Goal: Task Accomplishment & Management: Manage account settings

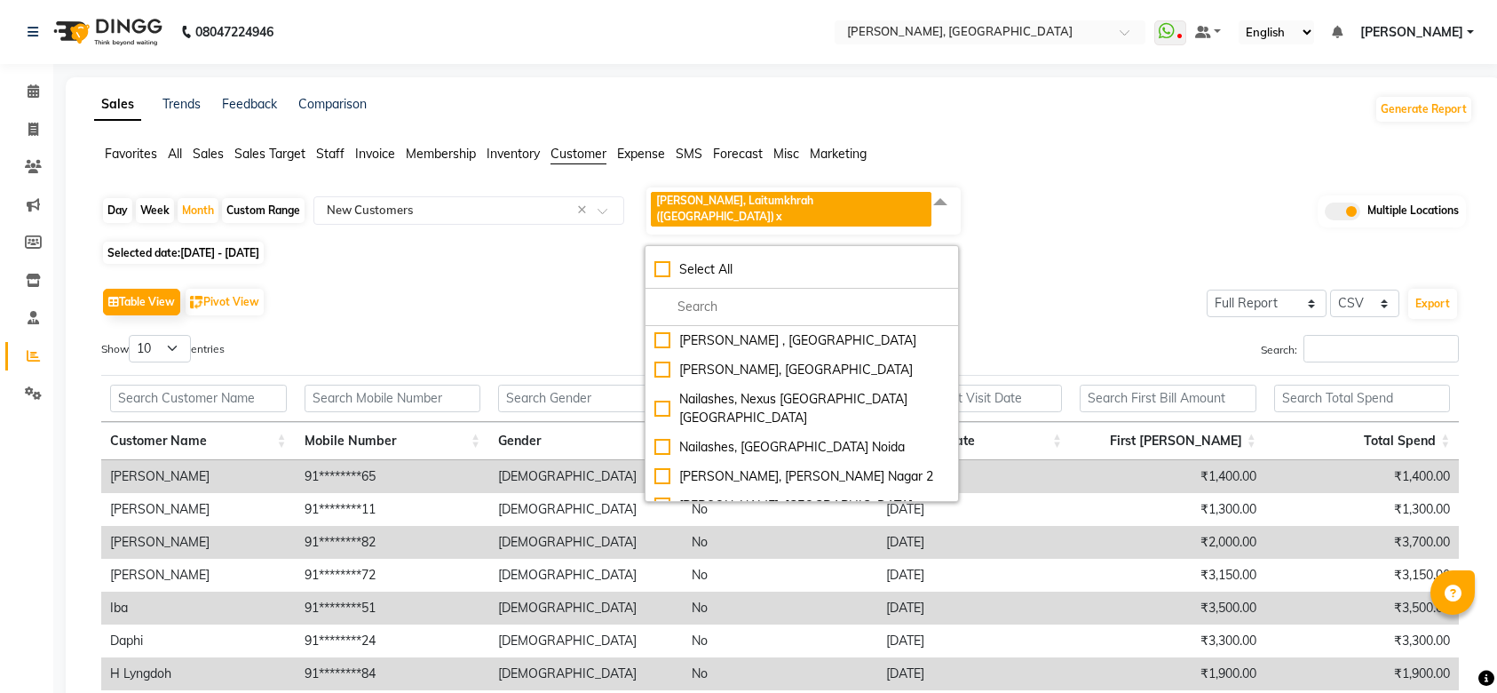
select select "full_report"
select select "csv"
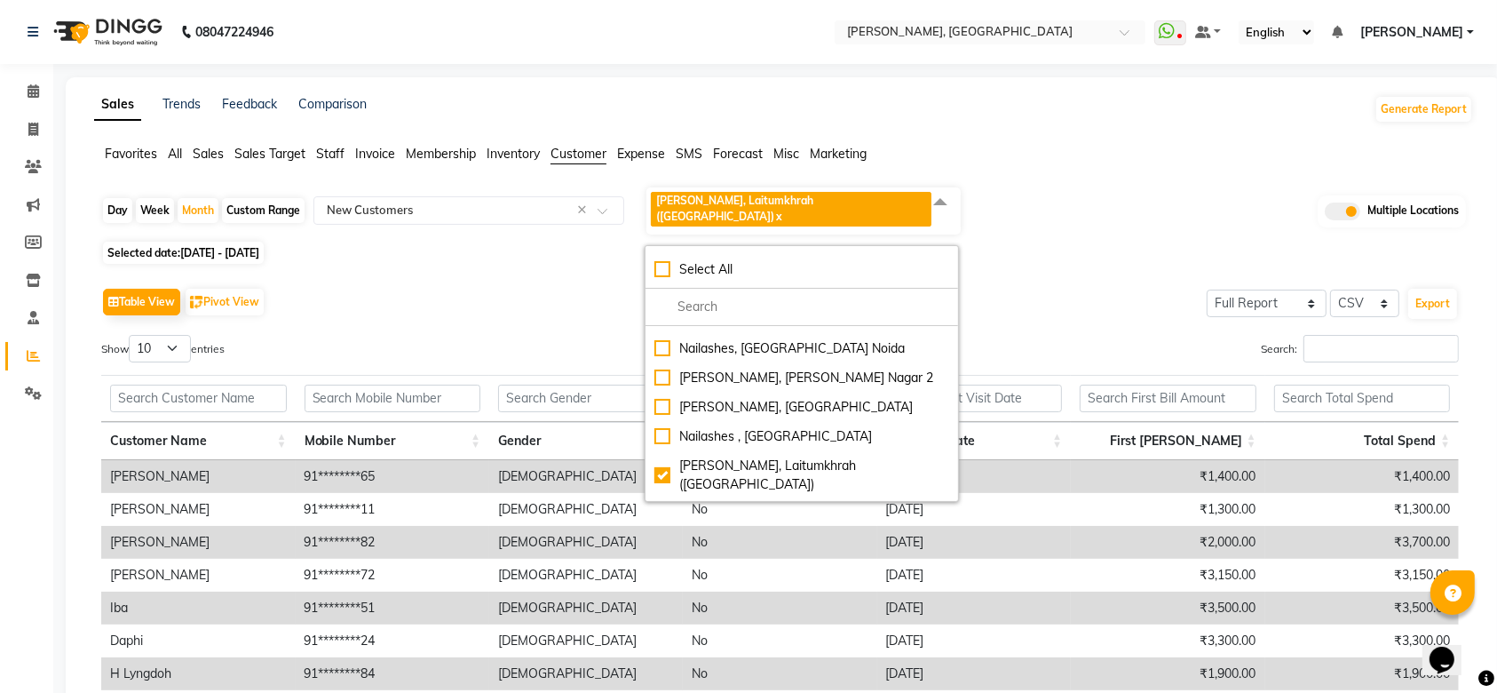
click at [1467, 28] on link "[PERSON_NAME]" at bounding box center [1417, 32] width 114 height 19
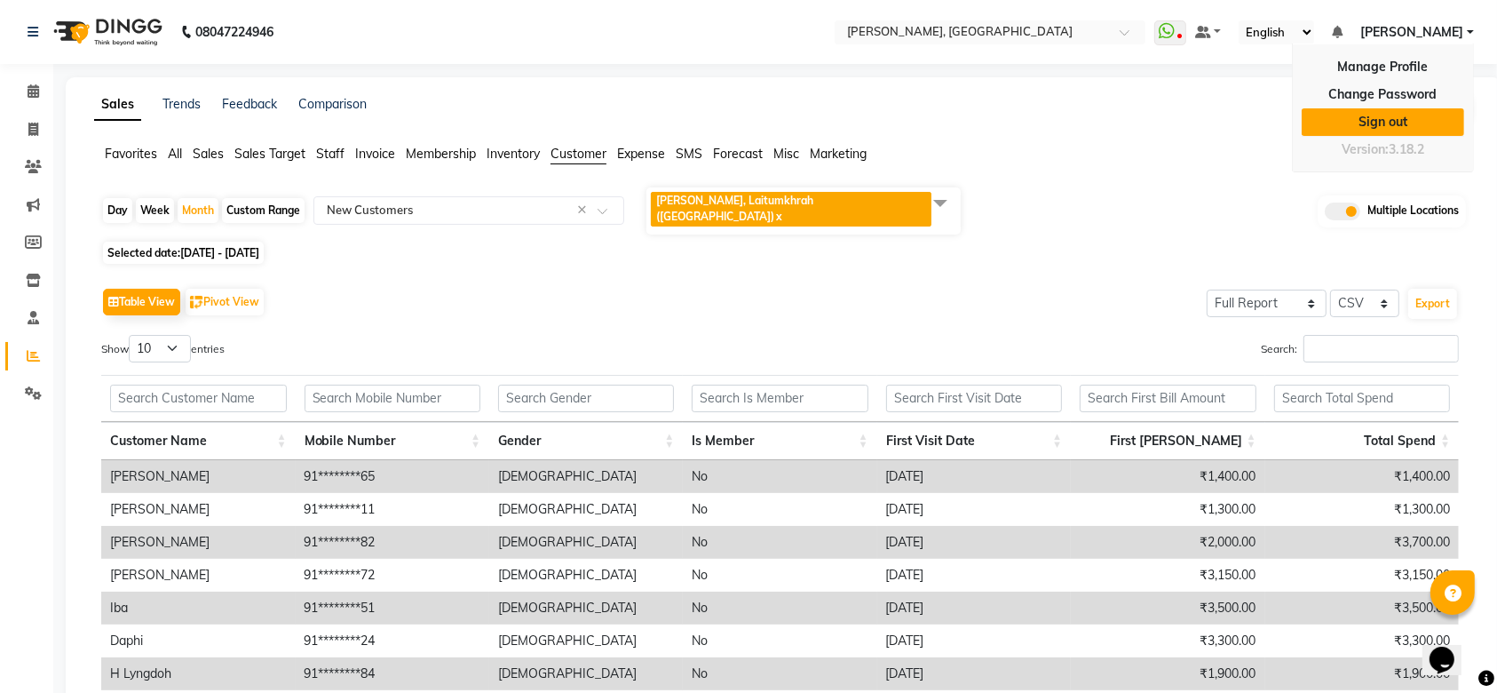
click at [1408, 121] on link "Sign out" at bounding box center [1383, 122] width 163 height 28
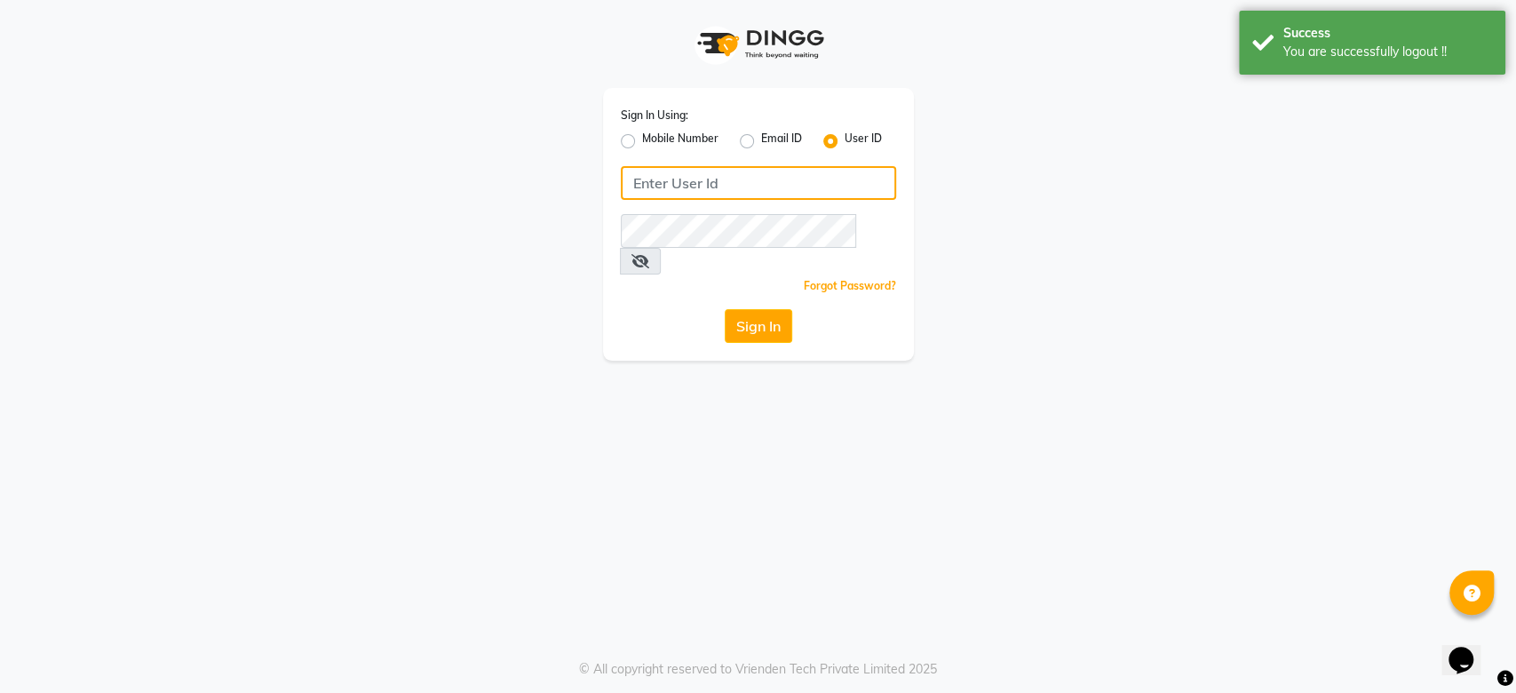
type input "9599286486"
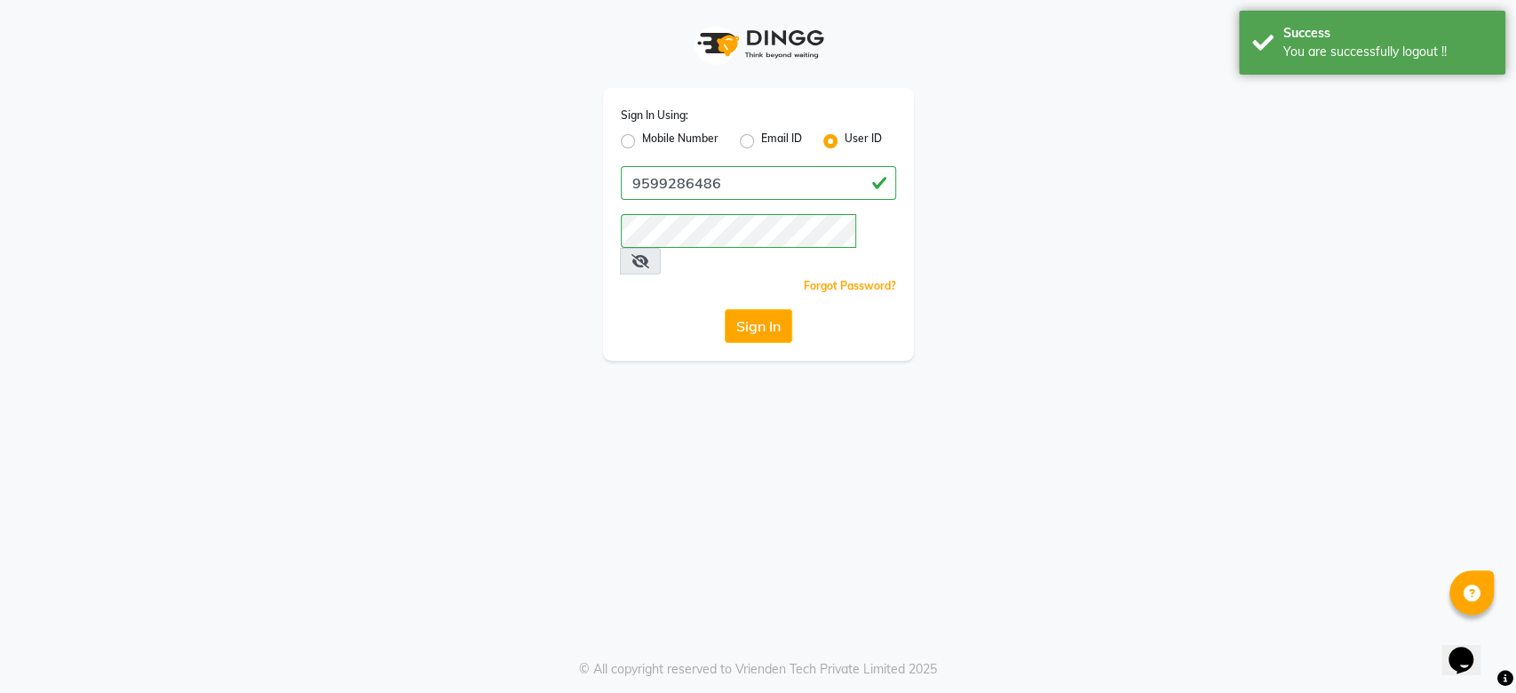
click at [660, 131] on label "Mobile Number" at bounding box center [680, 141] width 76 height 21
click at [654, 131] on input "Mobile Number" at bounding box center [648, 137] width 12 height 12
radio input "true"
radio input "false"
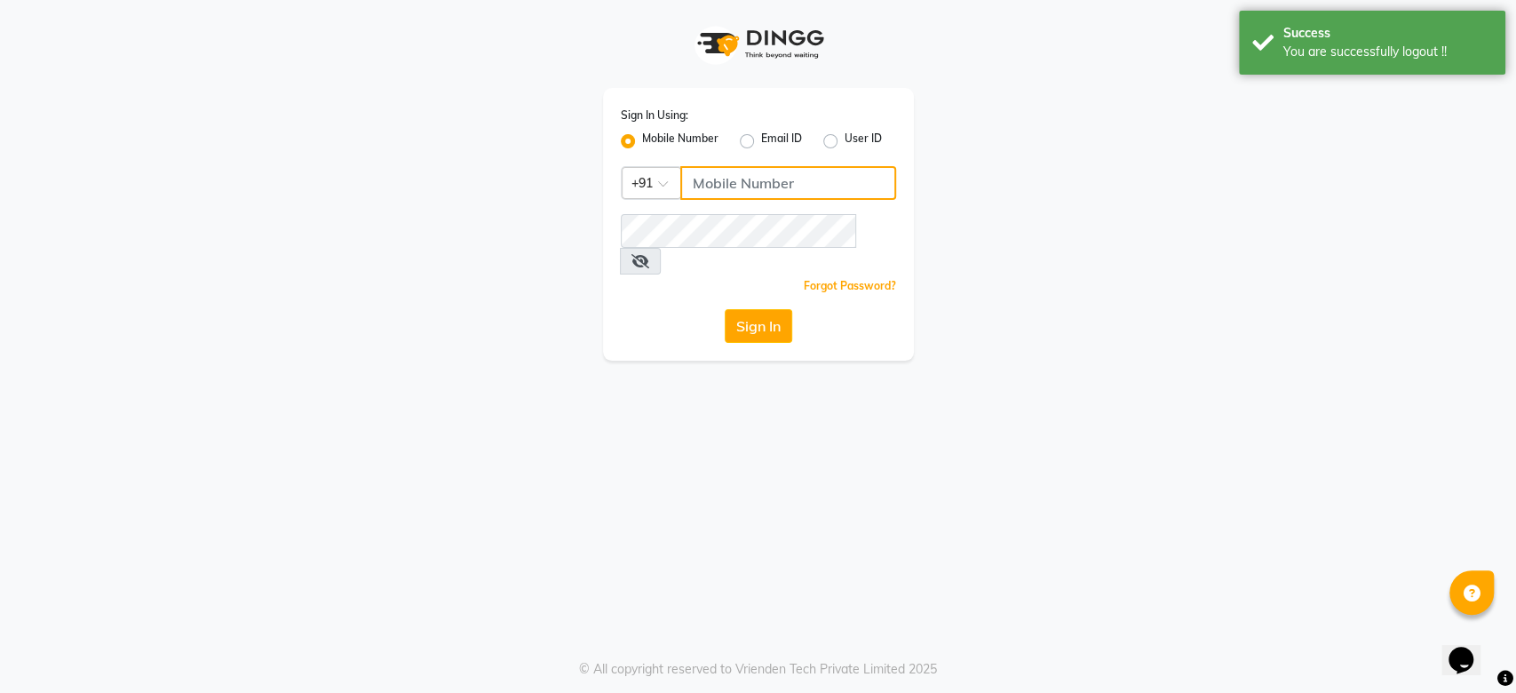
click at [752, 188] on input "Username" at bounding box center [788, 183] width 216 height 34
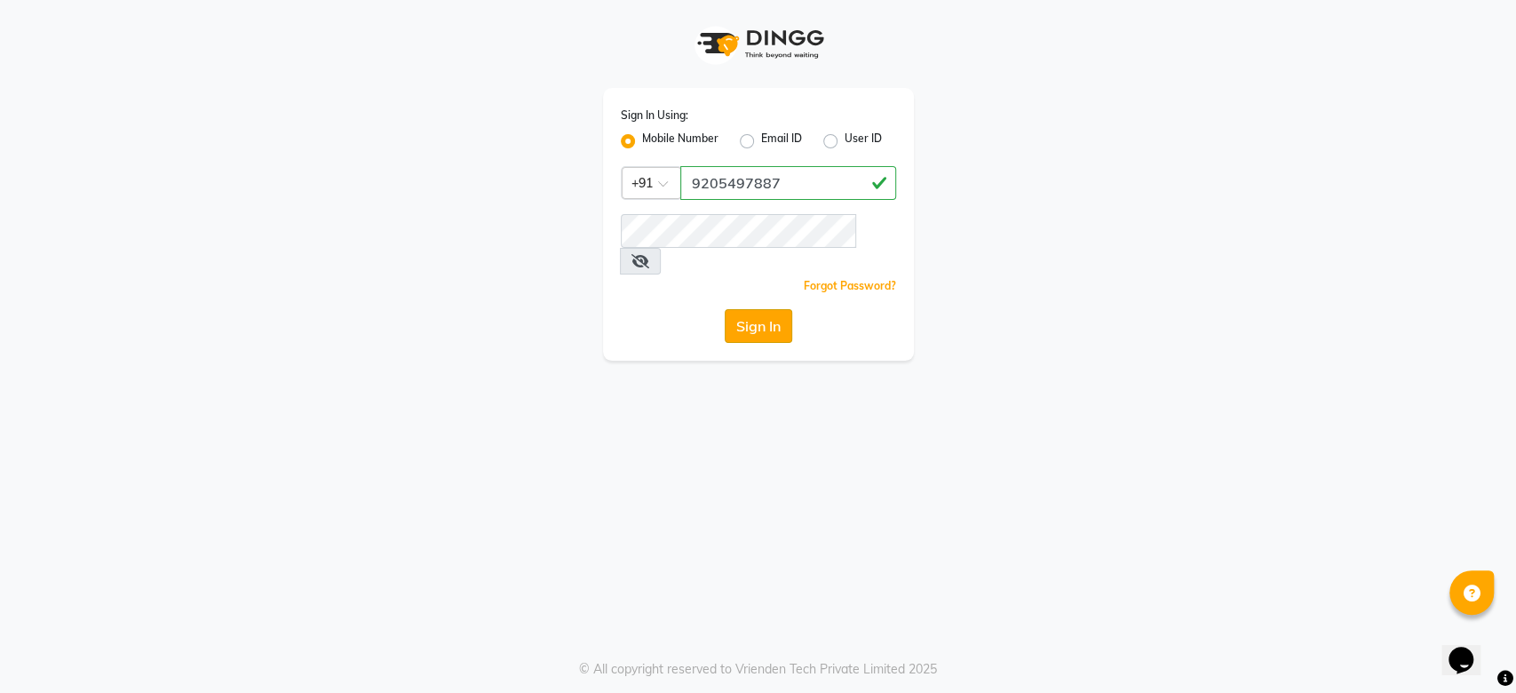
click at [733, 309] on button "Sign In" at bounding box center [758, 326] width 67 height 34
click at [746, 309] on button "Sign In" at bounding box center [758, 326] width 67 height 34
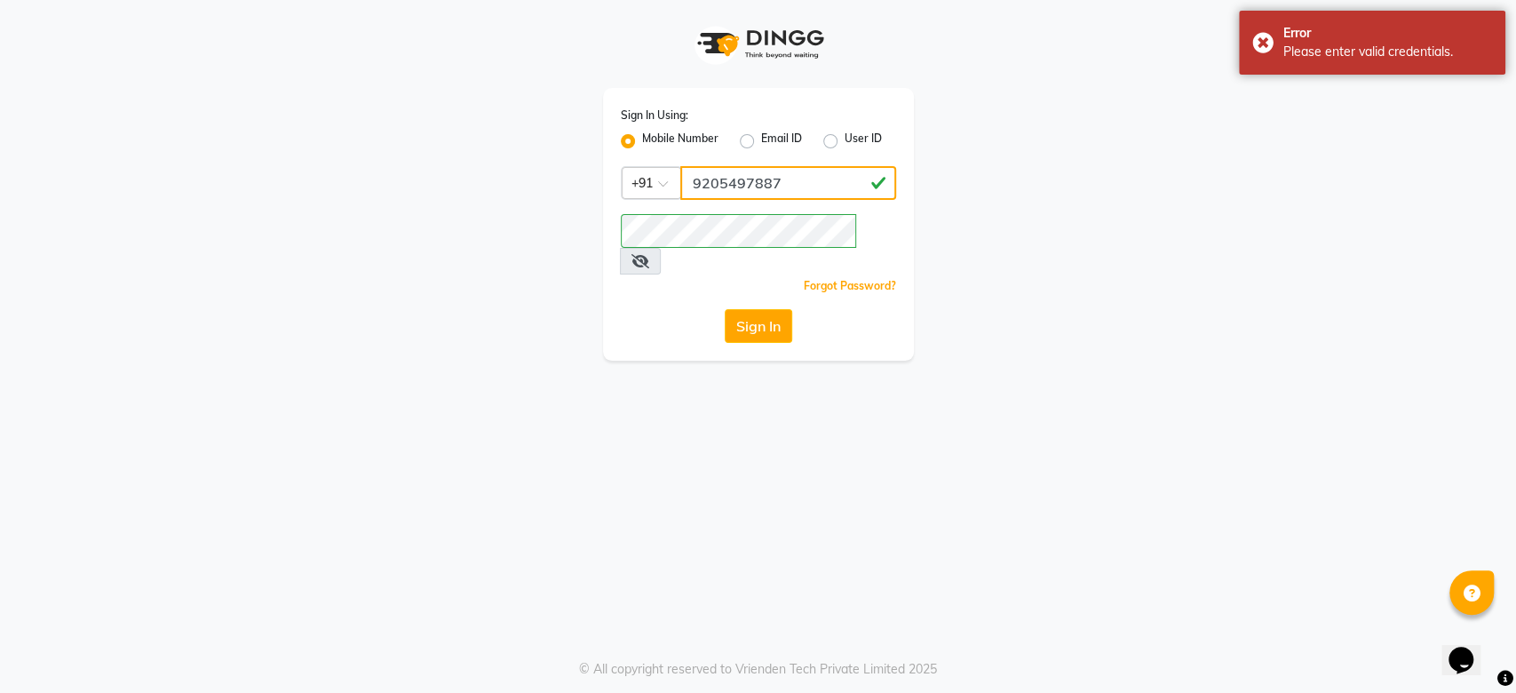
click at [757, 194] on input "9205497887" at bounding box center [788, 183] width 216 height 34
click at [753, 185] on input "9205497887" at bounding box center [788, 183] width 216 height 34
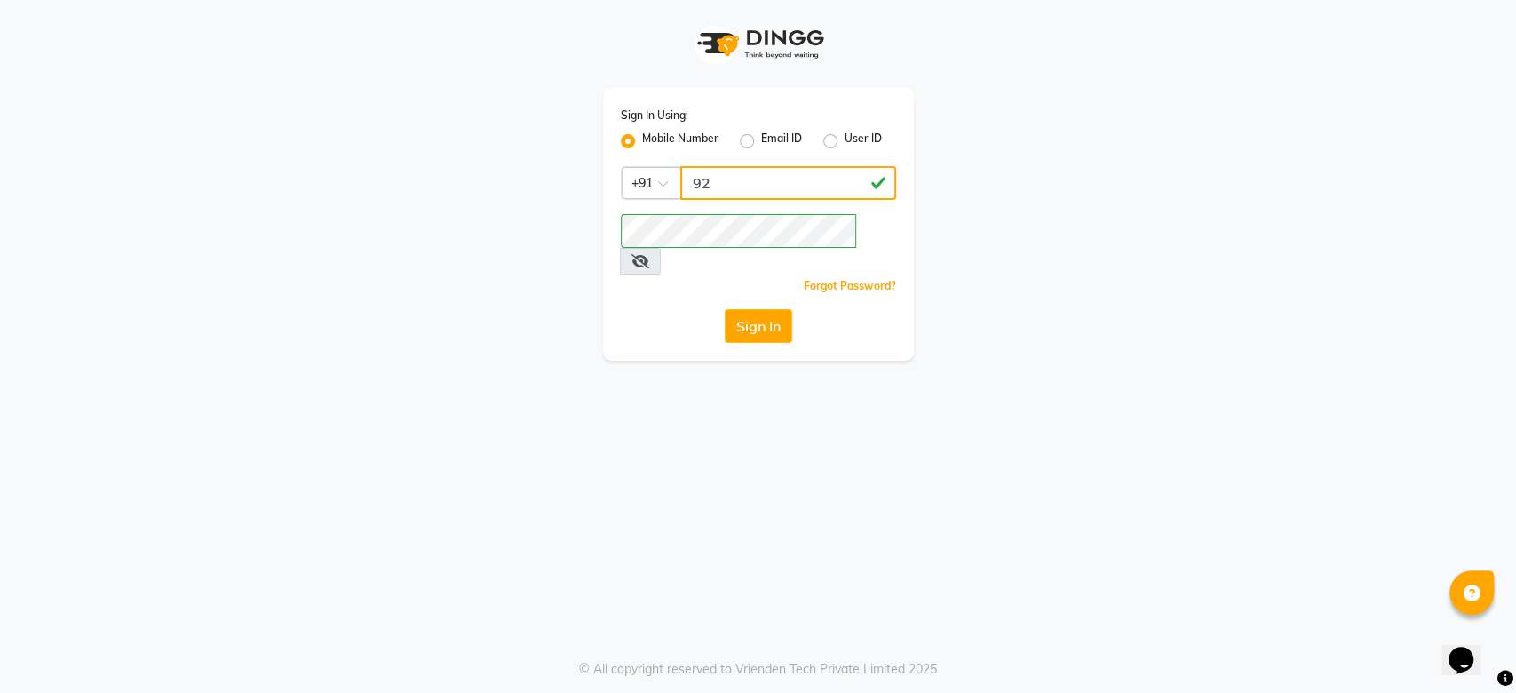
type input "9250497887"
click at [760, 309] on button "Sign In" at bounding box center [758, 326] width 67 height 34
